Goal: Information Seeking & Learning: Learn about a topic

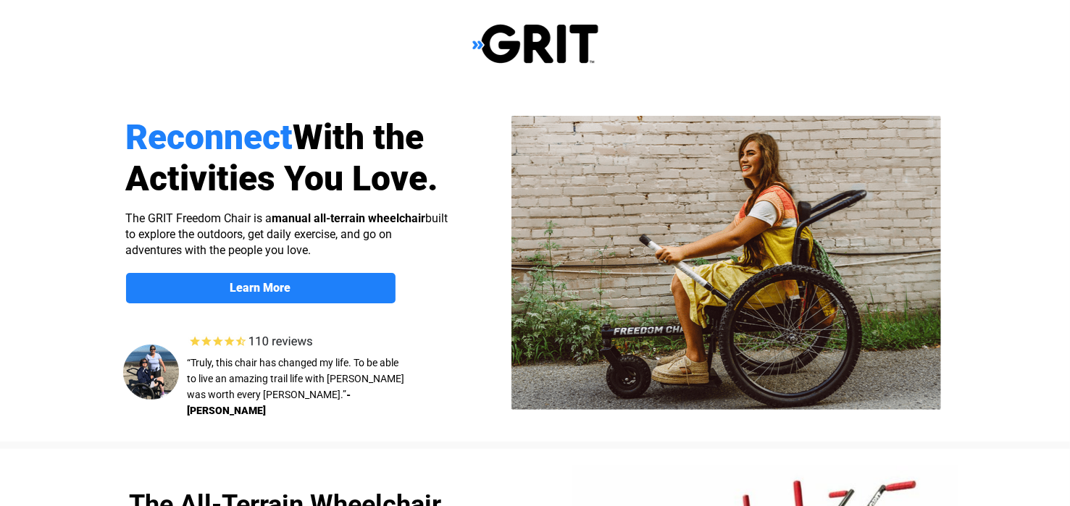
select select "US"
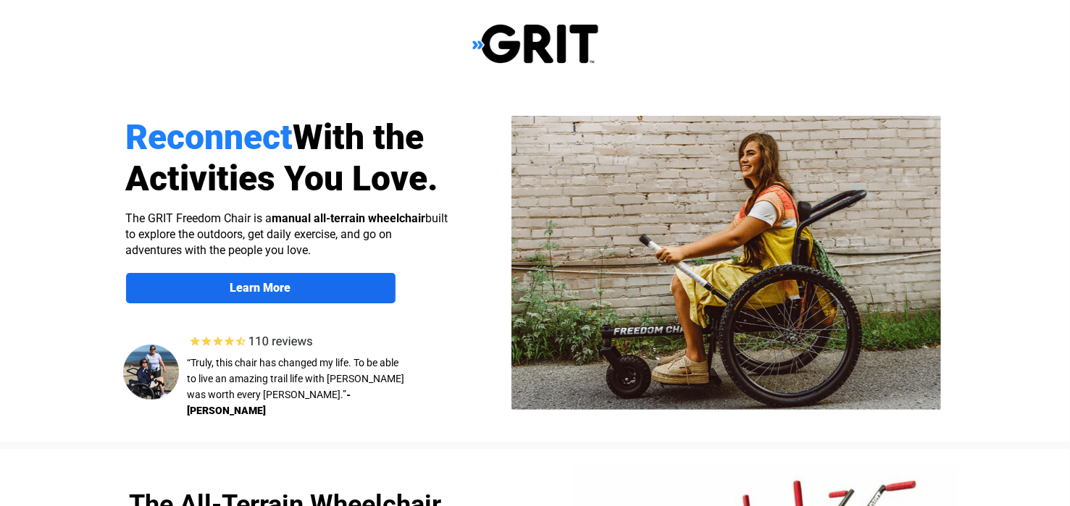
click at [285, 290] on strong "Learn More" at bounding box center [260, 288] width 61 height 14
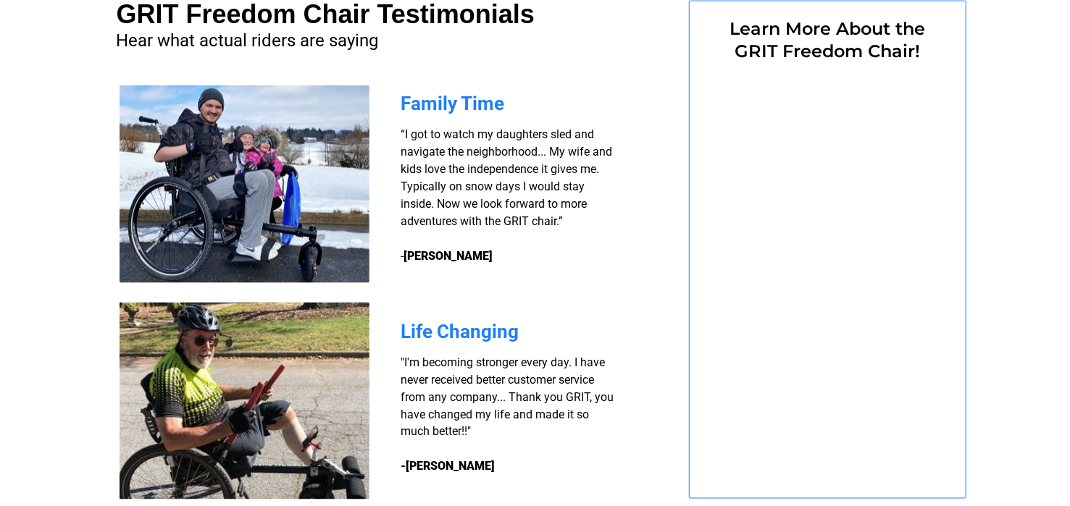
select select "US"
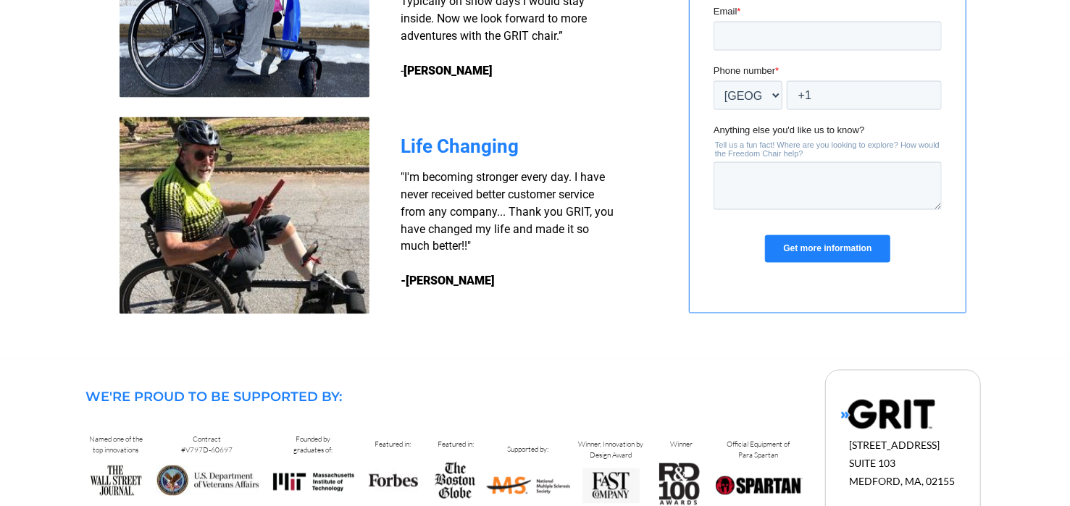
scroll to position [1397, 0]
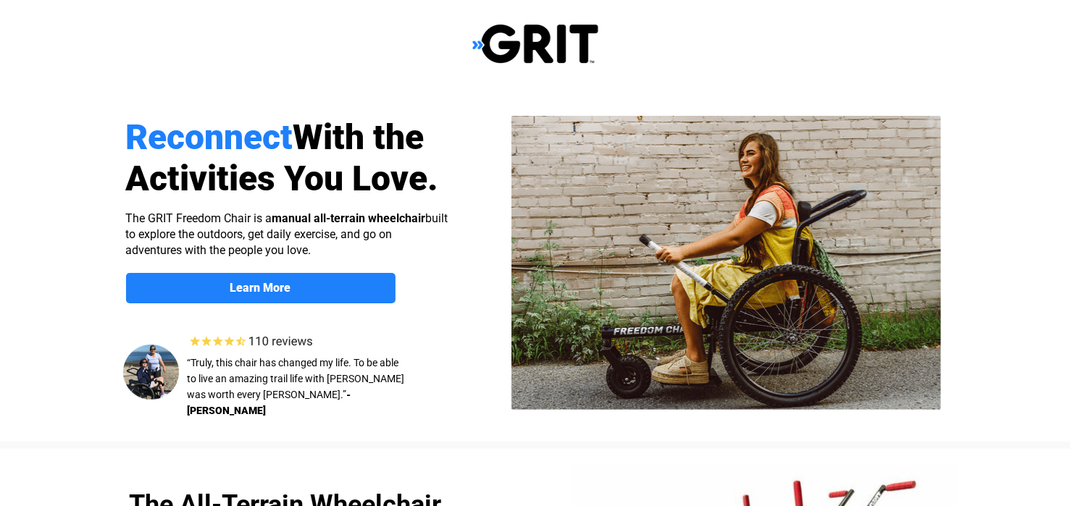
select select "US"
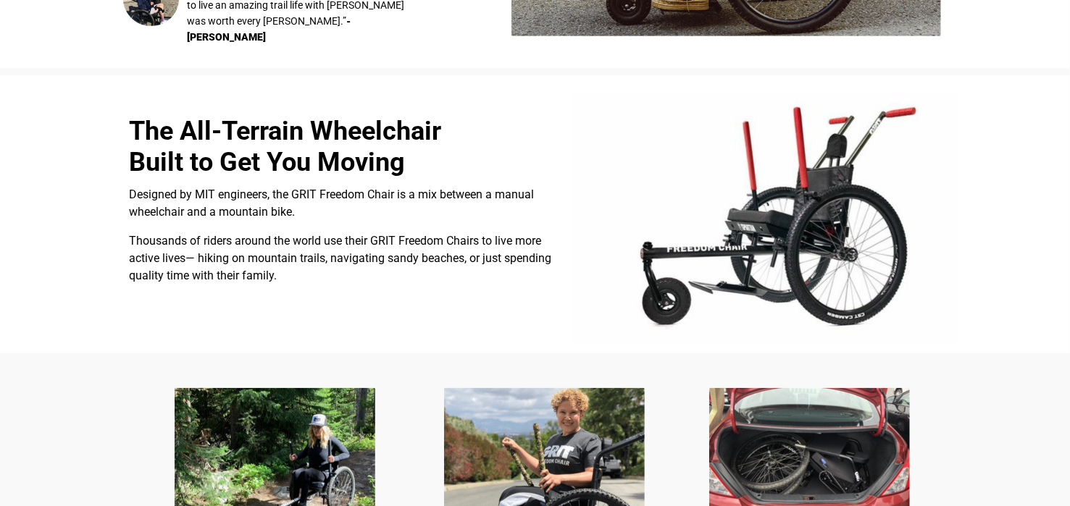
scroll to position [375, 0]
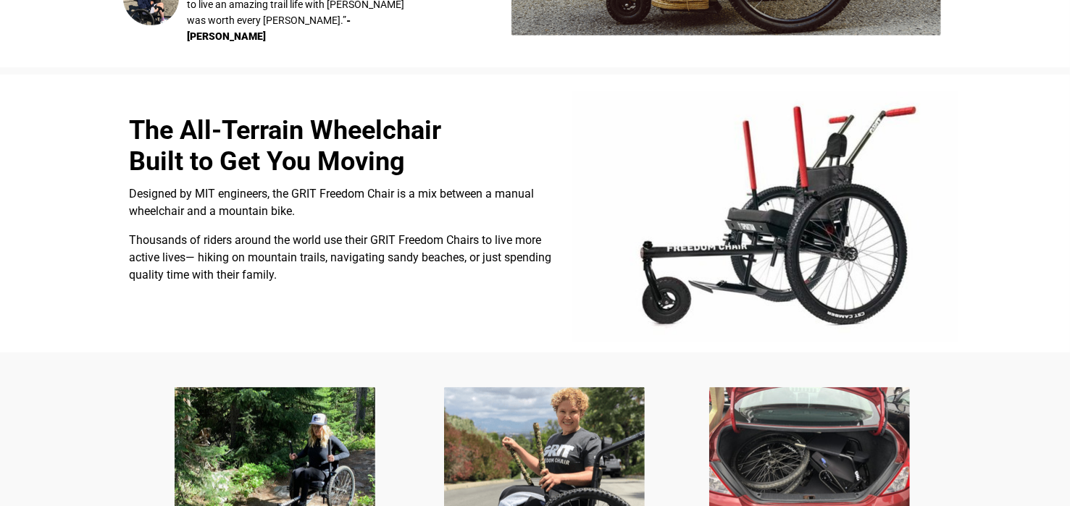
click at [882, 289] on img at bounding box center [765, 217] width 386 height 251
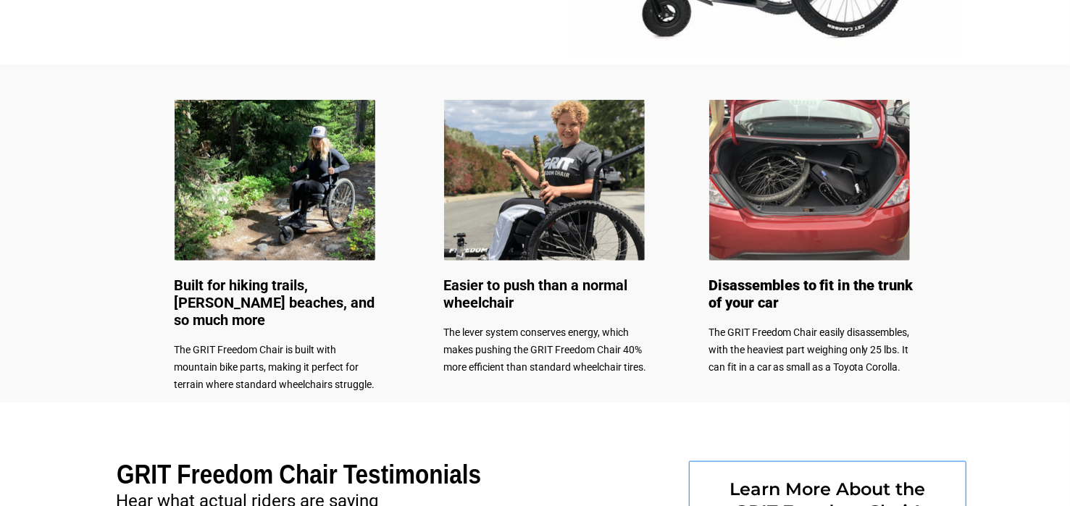
scroll to position [646, 0]
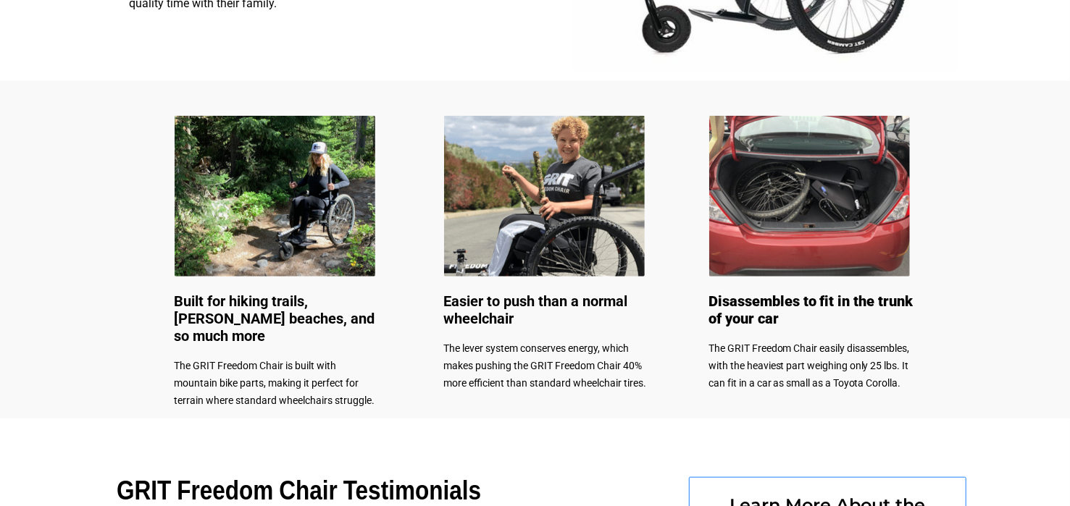
click at [544, 213] on img at bounding box center [544, 196] width 201 height 161
click at [545, 214] on img at bounding box center [544, 196] width 201 height 161
click at [522, 320] on h3 "Easier to push than a normal wheelchair" at bounding box center [546, 311] width 205 height 35
